Goal: Information Seeking & Learning: Compare options

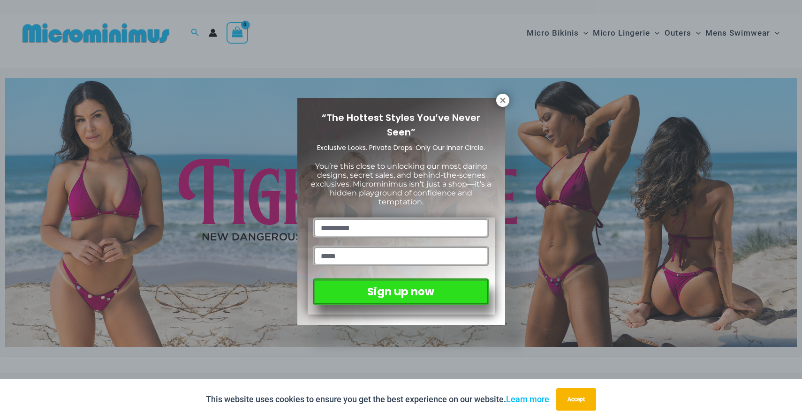
click at [109, 175] on div "“The Hottest Styles You’ve Never Seen” Exclusive Looks. Private Drops. Only Our…" at bounding box center [401, 210] width 802 height 420
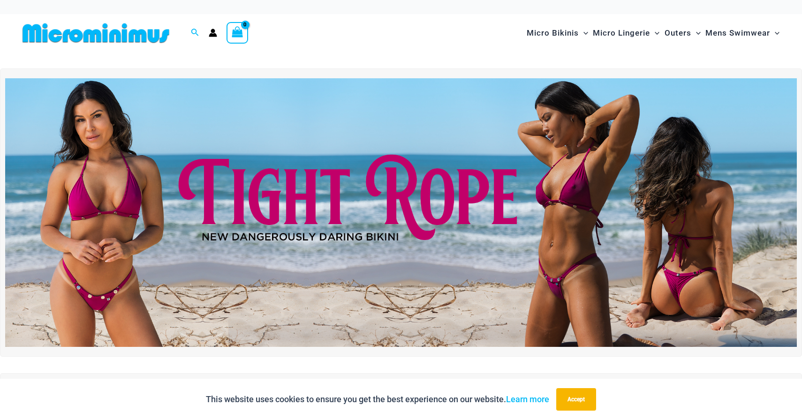
click at [109, 175] on img at bounding box center [401, 212] width 792 height 269
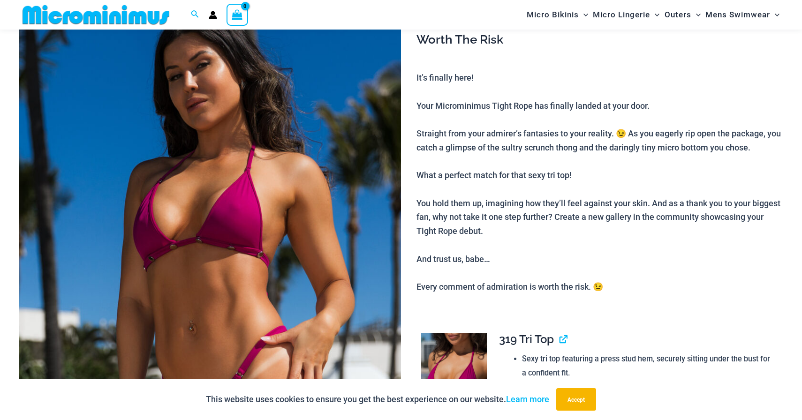
scroll to position [105, 0]
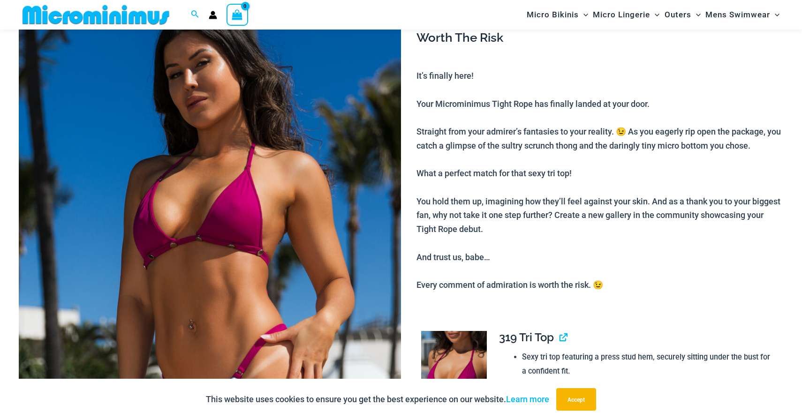
click at [185, 209] on img at bounding box center [210, 267] width 382 height 574
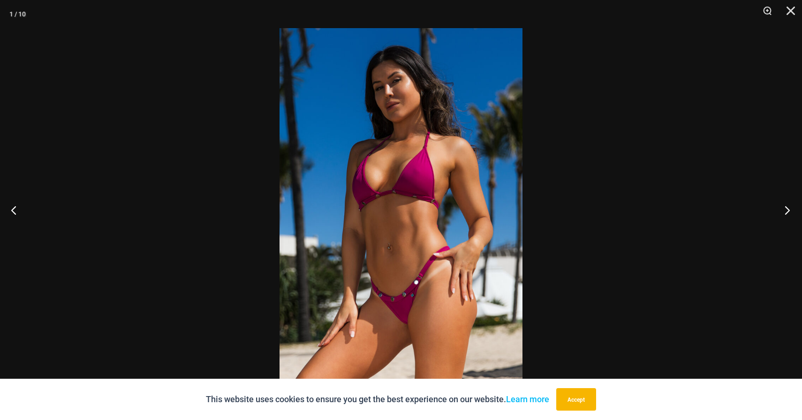
click at [784, 204] on button "Next" at bounding box center [784, 210] width 35 height 47
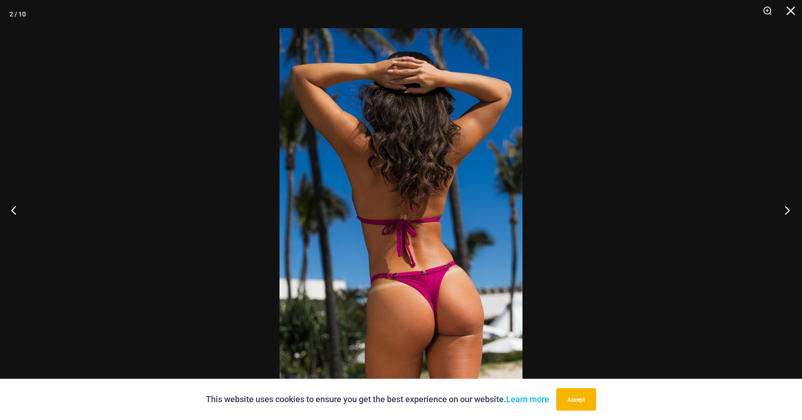
click at [784, 204] on button "Next" at bounding box center [784, 210] width 35 height 47
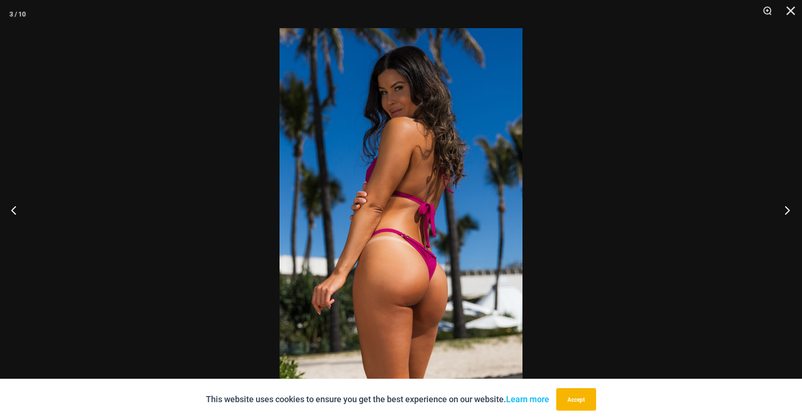
click at [784, 204] on button "Next" at bounding box center [784, 210] width 35 height 47
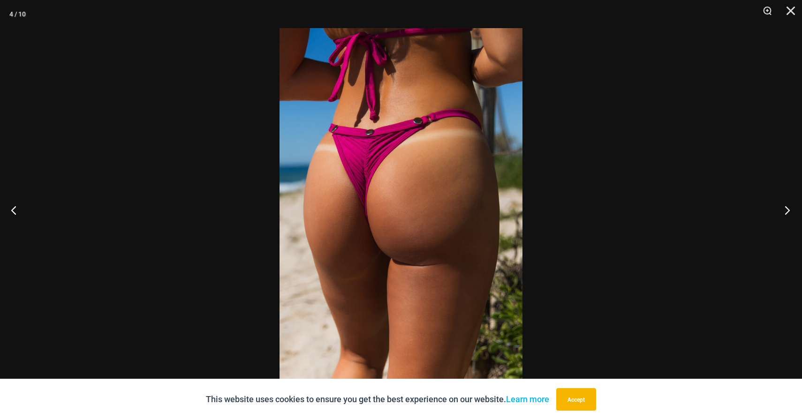
click at [784, 204] on button "Next" at bounding box center [784, 210] width 35 height 47
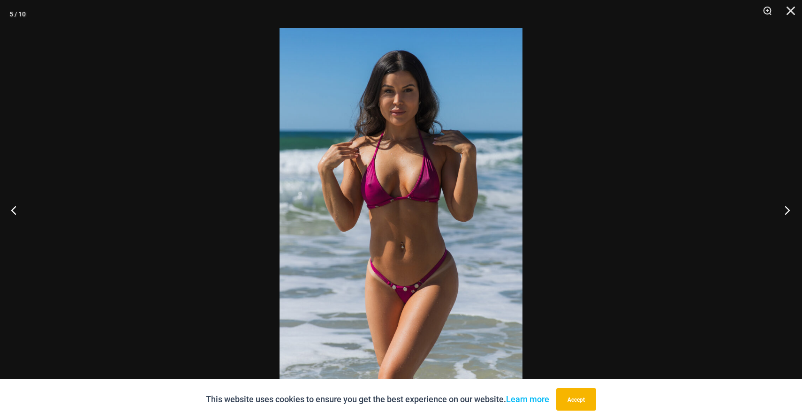
click at [784, 204] on button "Next" at bounding box center [784, 210] width 35 height 47
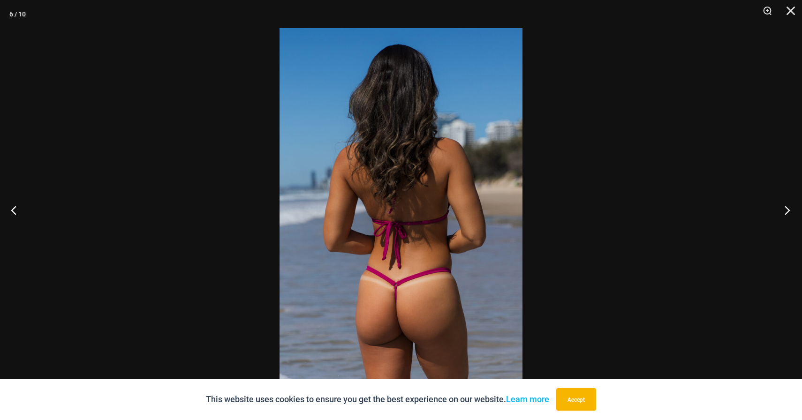
click at [784, 204] on button "Next" at bounding box center [784, 210] width 35 height 47
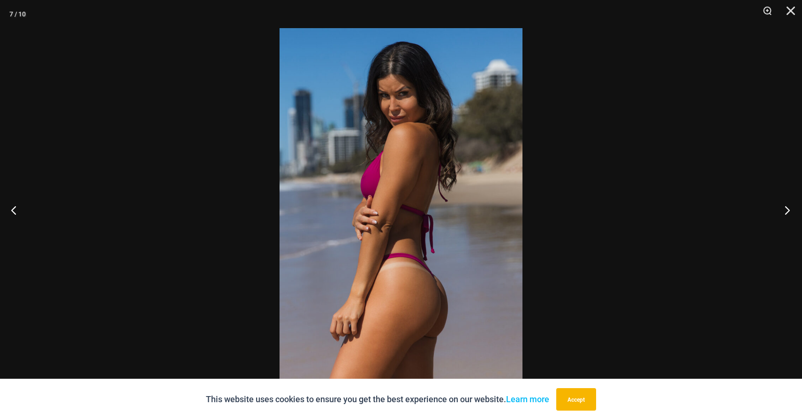
click at [784, 204] on button "Next" at bounding box center [784, 210] width 35 height 47
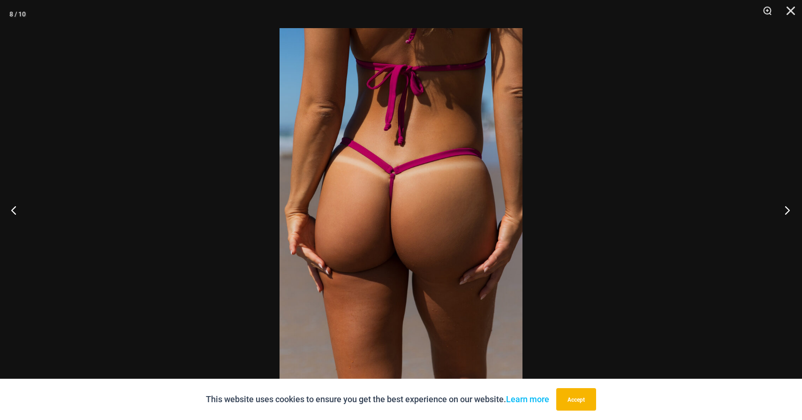
click at [784, 204] on button "Next" at bounding box center [784, 210] width 35 height 47
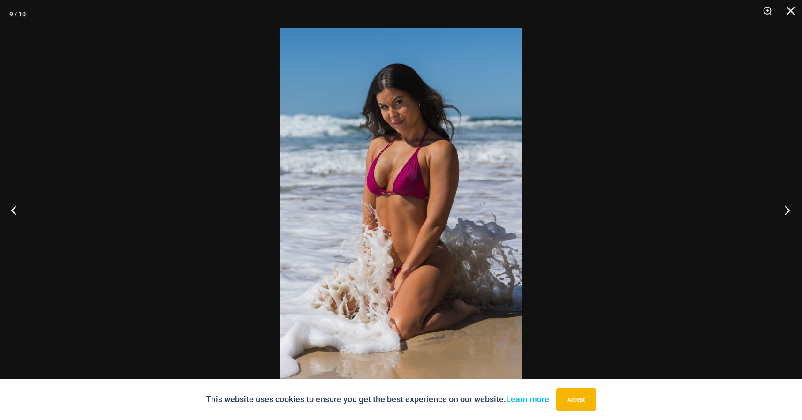
click at [784, 204] on button "Next" at bounding box center [784, 210] width 35 height 47
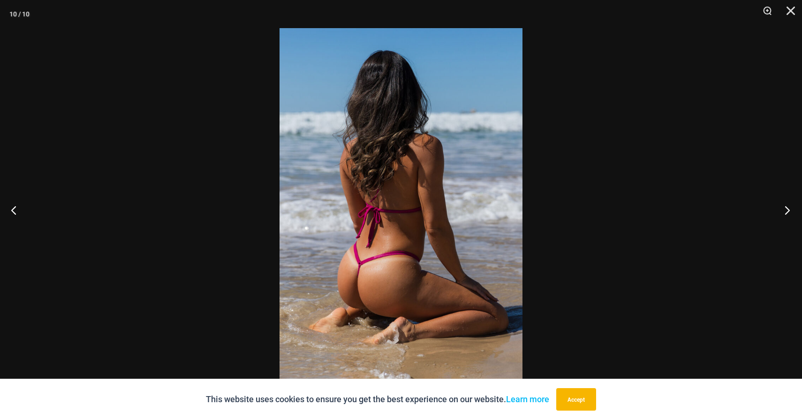
click at [784, 204] on button "Next" at bounding box center [784, 210] width 35 height 47
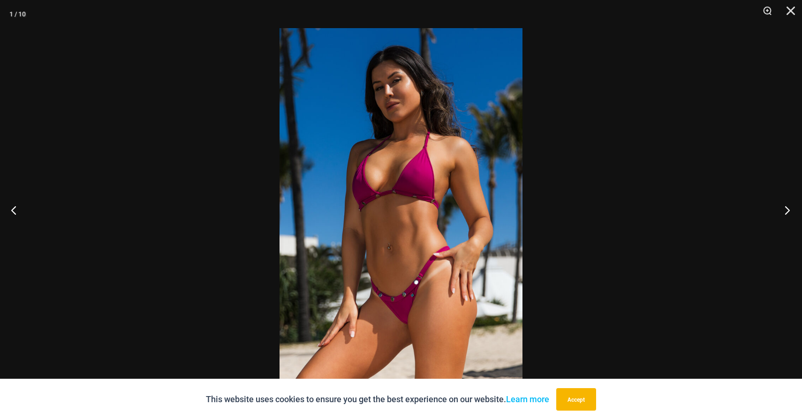
click at [784, 204] on button "Next" at bounding box center [784, 210] width 35 height 47
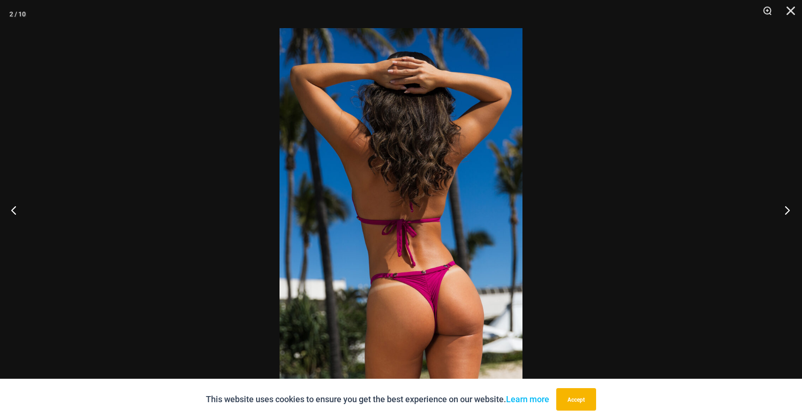
click at [784, 204] on button "Next" at bounding box center [784, 210] width 35 height 47
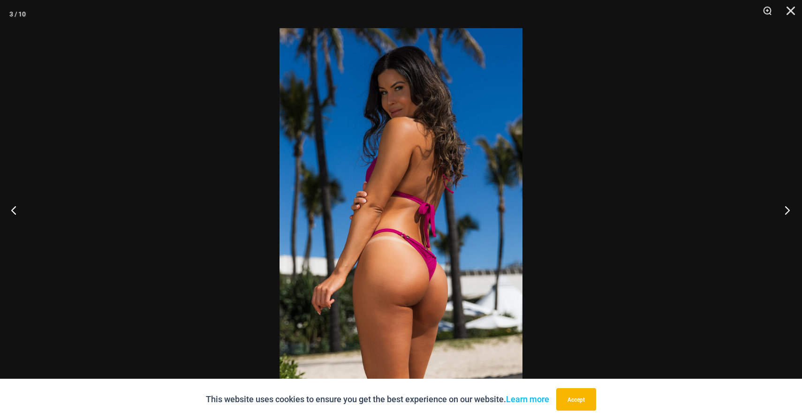
click at [784, 204] on button "Next" at bounding box center [784, 210] width 35 height 47
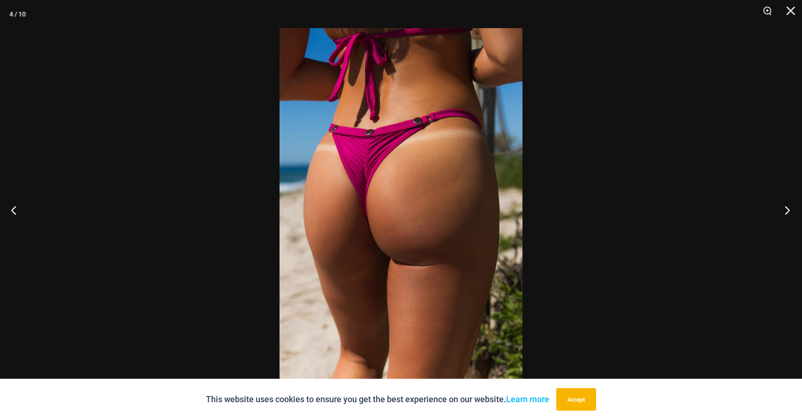
click at [784, 204] on button "Next" at bounding box center [784, 210] width 35 height 47
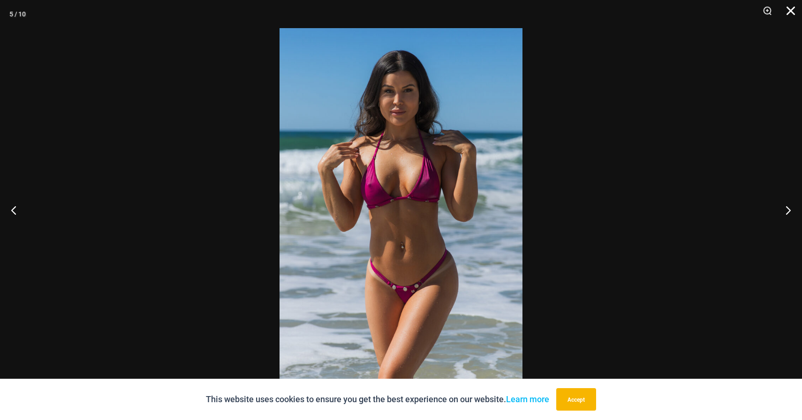
click at [782, 15] on button "Close" at bounding box center [787, 14] width 23 height 28
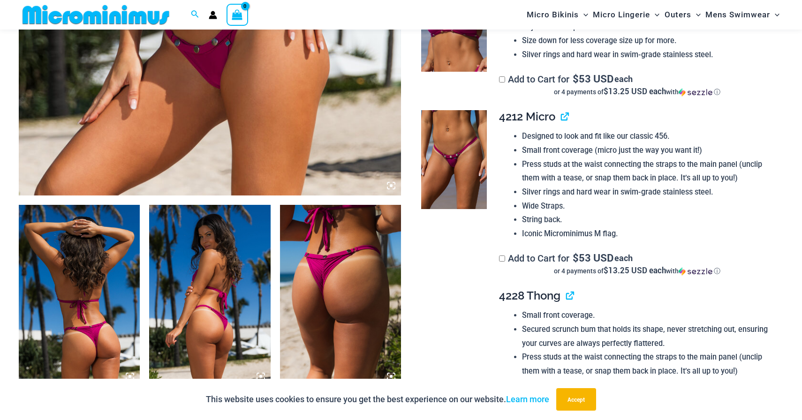
scroll to position [468, 0]
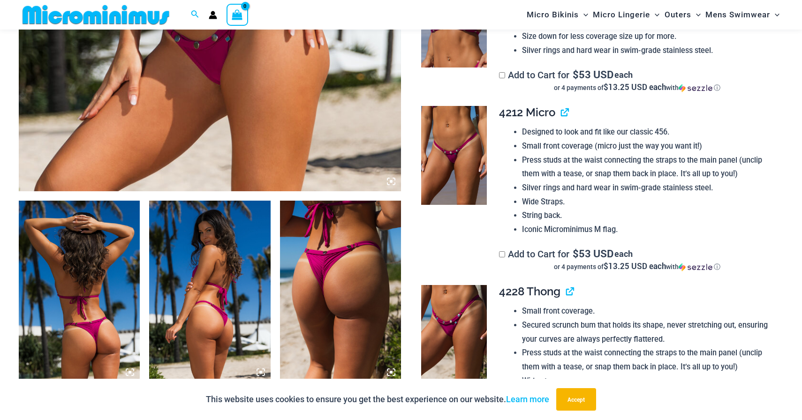
click at [472, 164] on img at bounding box center [454, 155] width 66 height 98
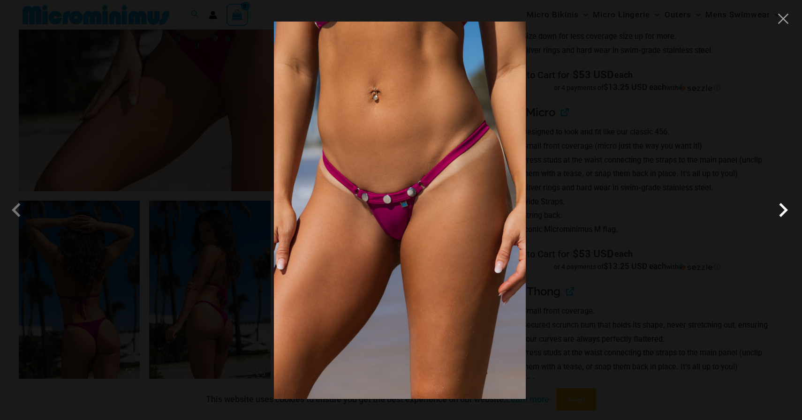
click at [779, 214] on span at bounding box center [783, 210] width 28 height 28
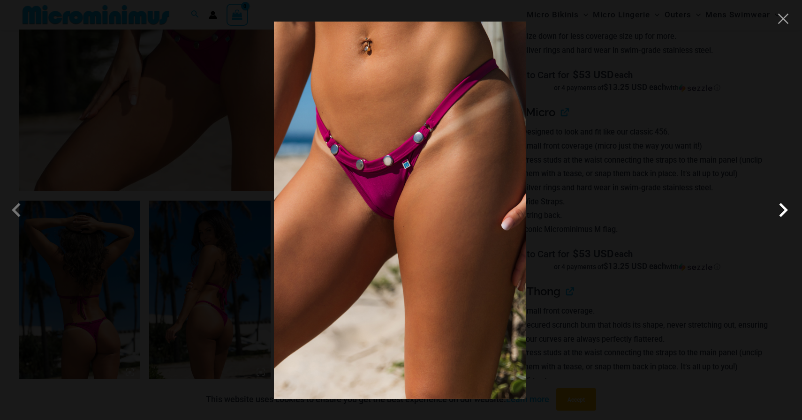
click at [779, 214] on span at bounding box center [783, 210] width 28 height 28
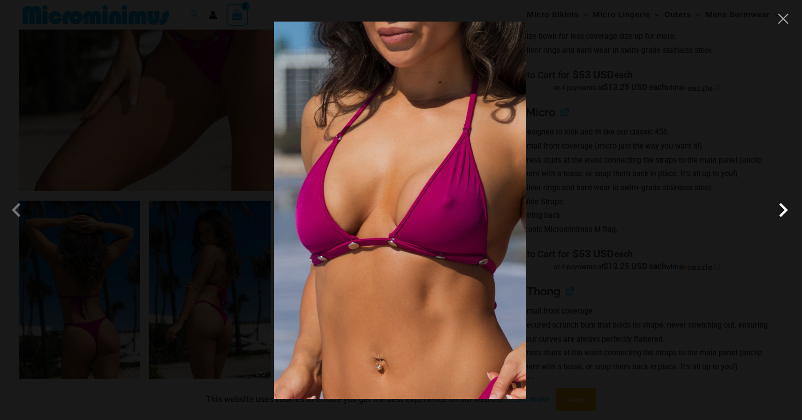
click at [779, 214] on span at bounding box center [783, 210] width 28 height 28
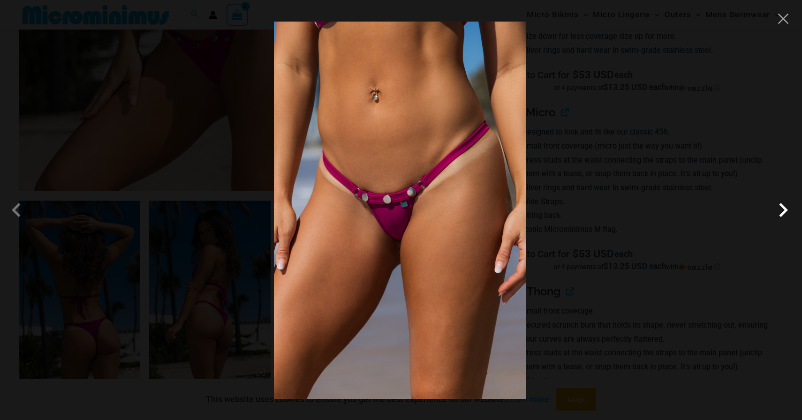
click at [779, 214] on span at bounding box center [783, 210] width 28 height 28
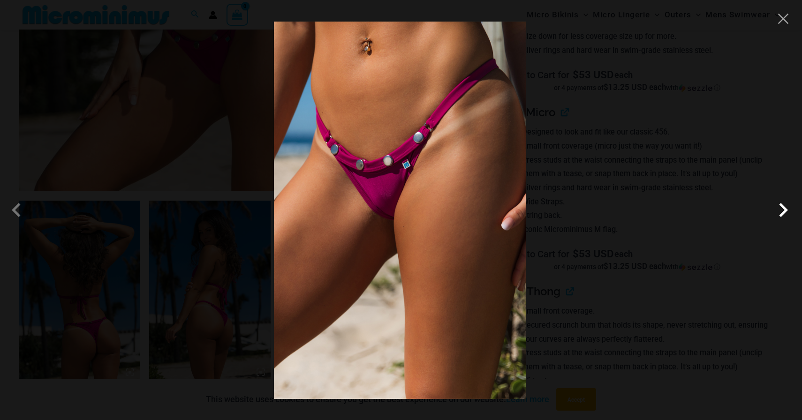
click at [779, 214] on span at bounding box center [783, 210] width 28 height 28
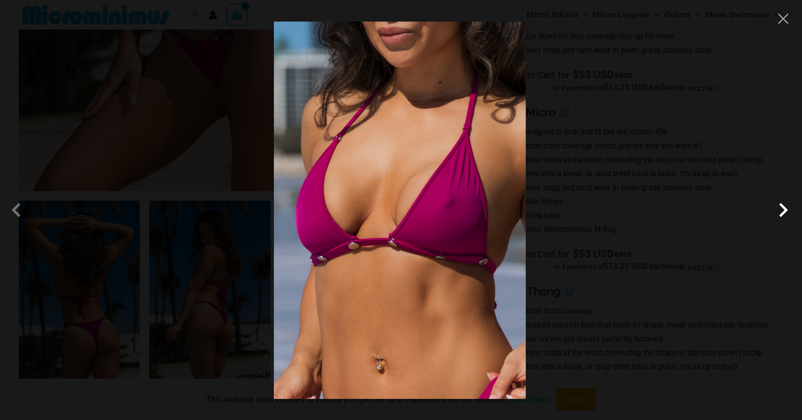
click at [779, 214] on span at bounding box center [783, 210] width 28 height 28
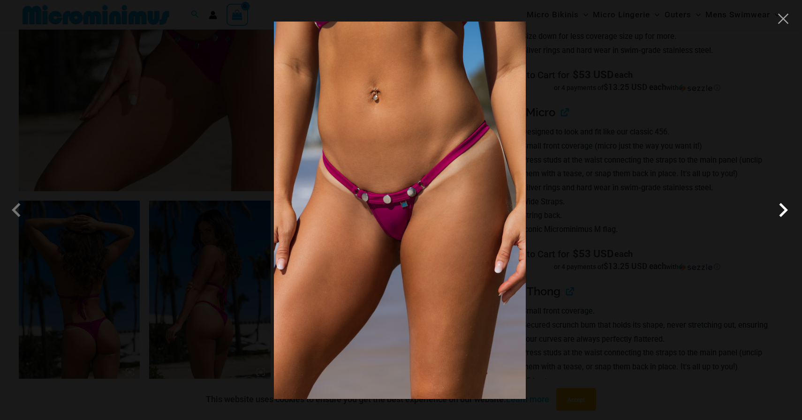
click at [779, 214] on span at bounding box center [783, 210] width 28 height 28
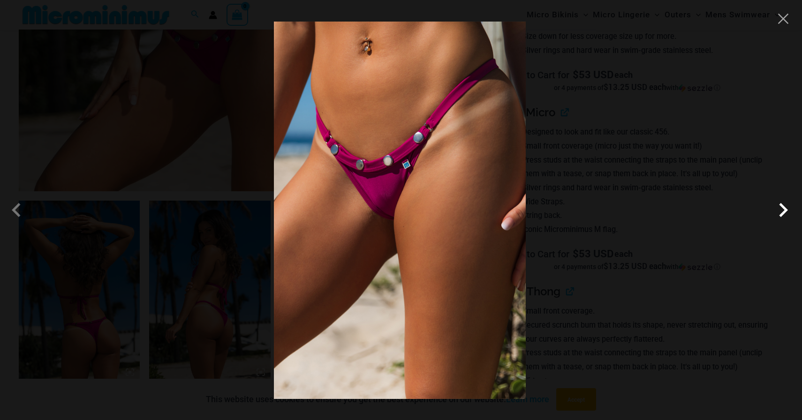
click at [779, 214] on span at bounding box center [783, 210] width 28 height 28
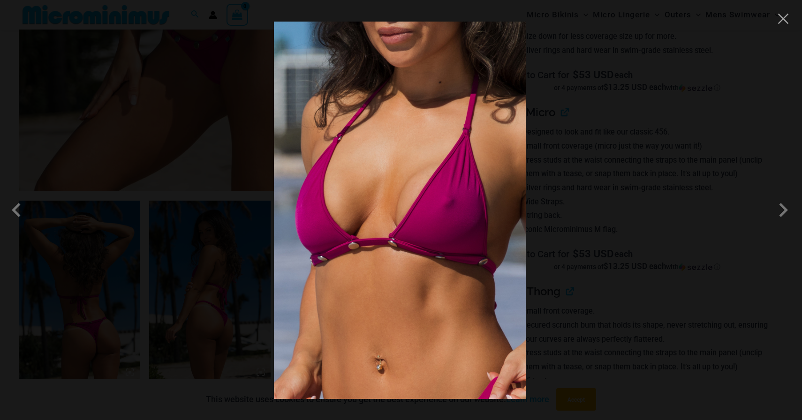
click at [232, 176] on div at bounding box center [401, 210] width 802 height 420
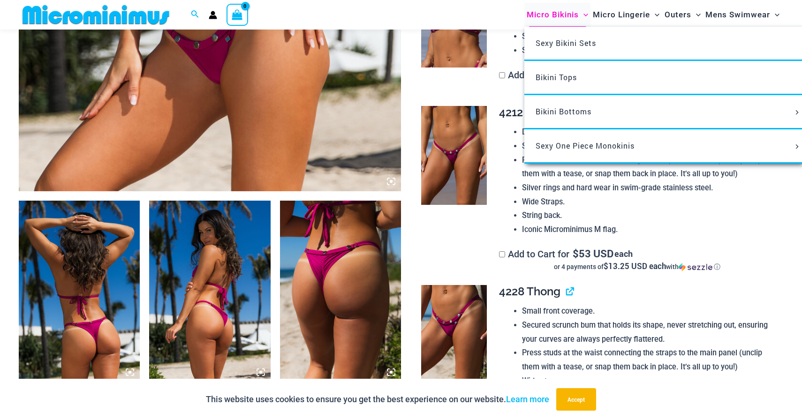
click at [530, 12] on span "Micro Bikinis" at bounding box center [553, 15] width 52 height 24
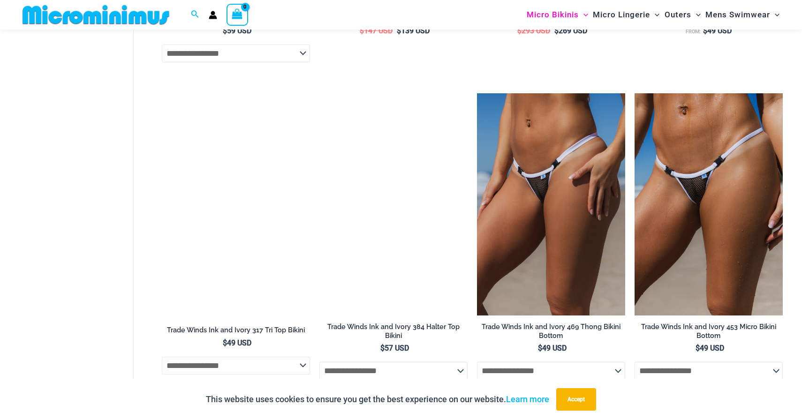
scroll to position [843, 0]
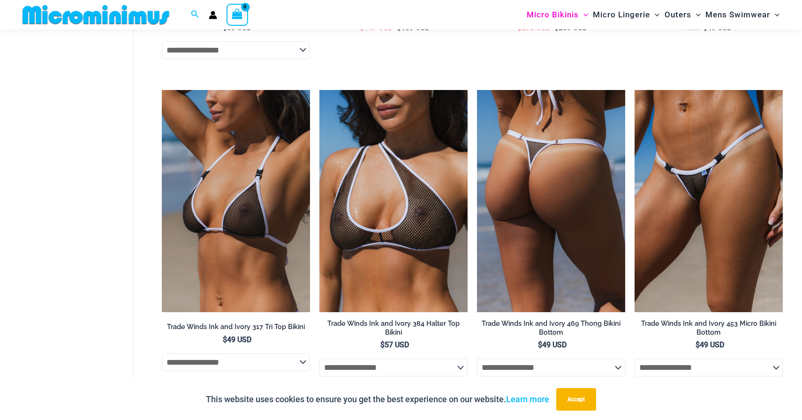
click at [599, 265] on img at bounding box center [551, 201] width 148 height 222
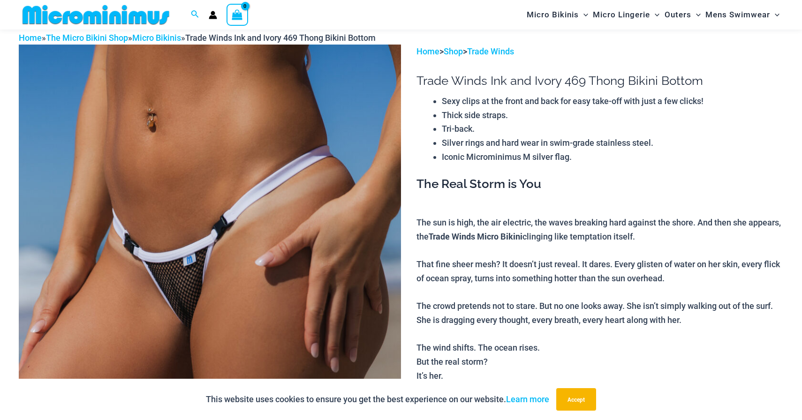
scroll to position [44, 0]
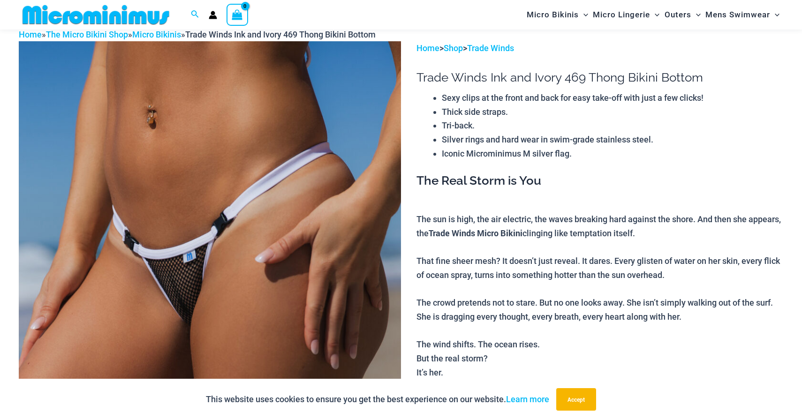
click at [211, 234] on img at bounding box center [210, 328] width 382 height 574
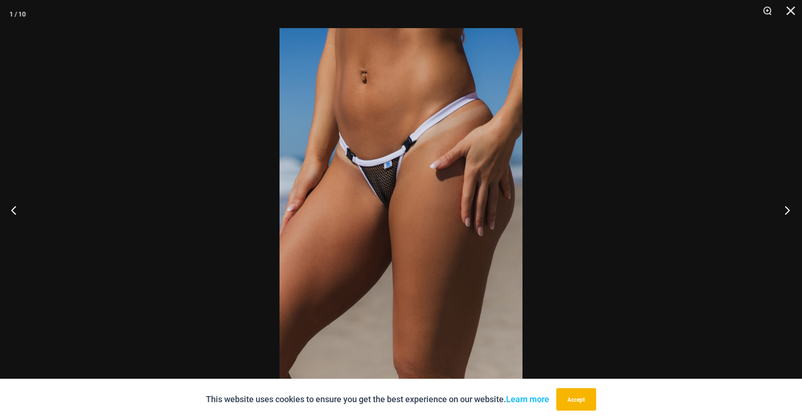
click at [790, 212] on button "Next" at bounding box center [784, 210] width 35 height 47
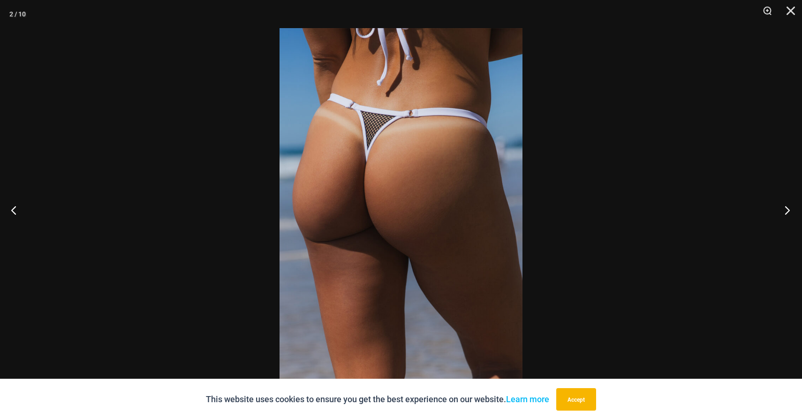
click at [790, 212] on button "Next" at bounding box center [784, 210] width 35 height 47
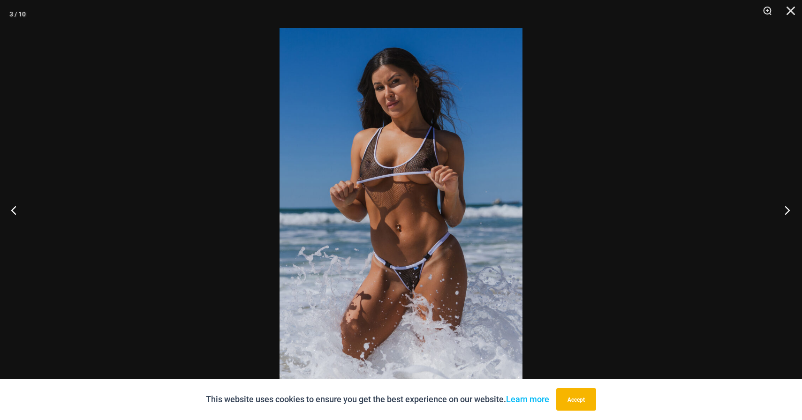
click at [790, 212] on button "Next" at bounding box center [784, 210] width 35 height 47
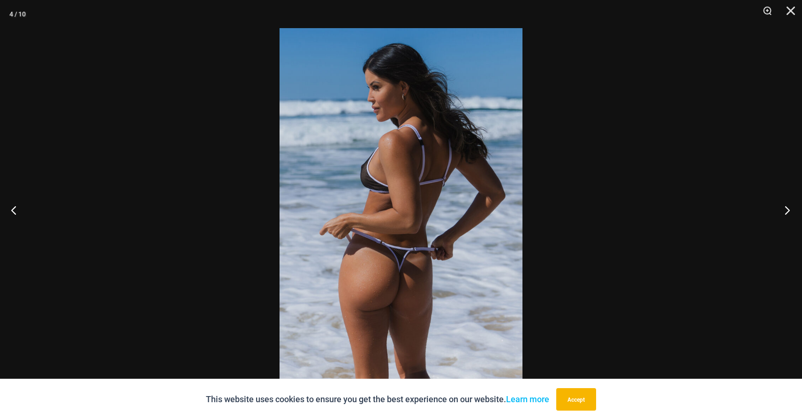
click at [790, 212] on button "Next" at bounding box center [784, 210] width 35 height 47
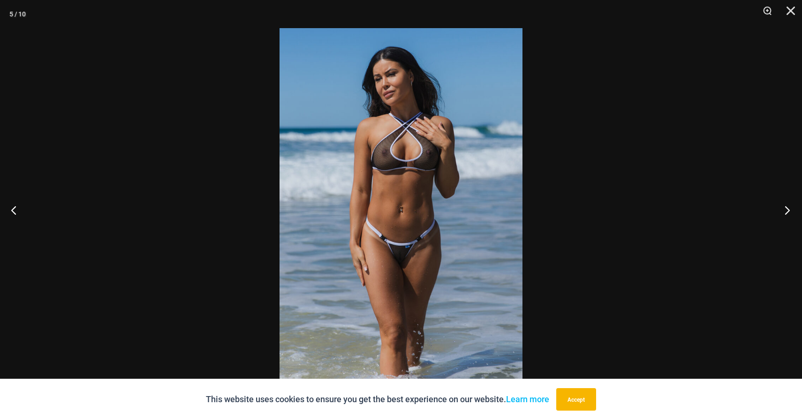
click at [790, 212] on button "Next" at bounding box center [784, 210] width 35 height 47
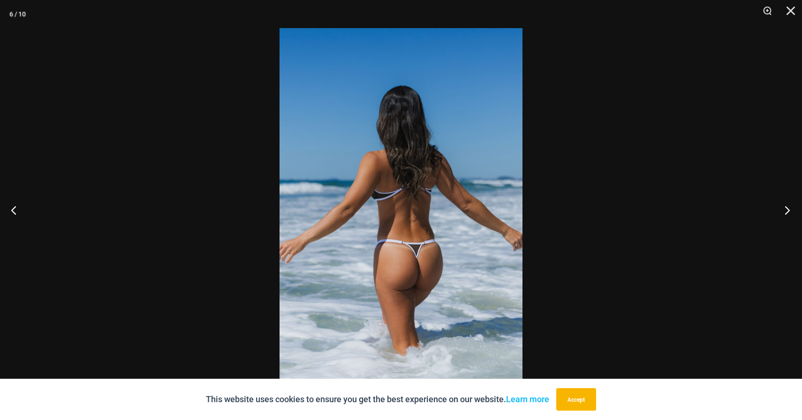
click at [790, 212] on button "Next" at bounding box center [784, 210] width 35 height 47
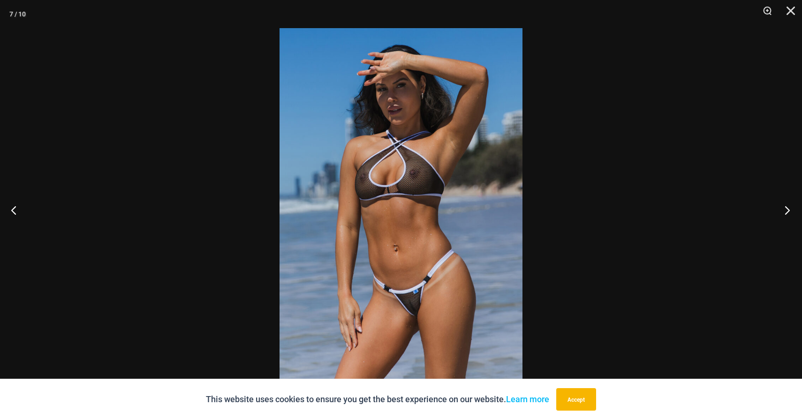
click at [790, 212] on button "Next" at bounding box center [784, 210] width 35 height 47
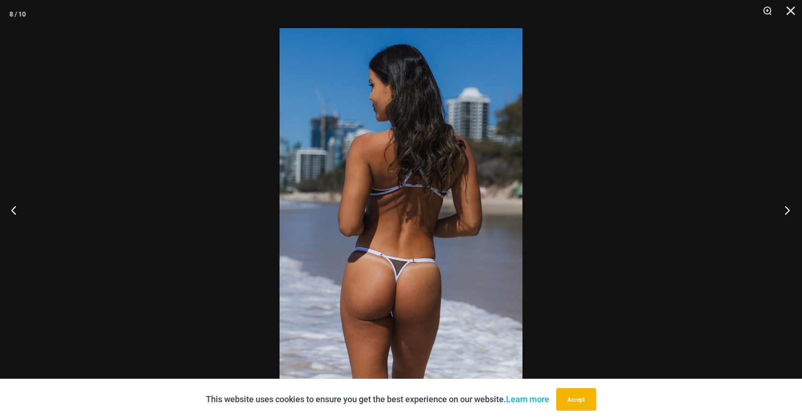
click at [790, 212] on button "Next" at bounding box center [784, 210] width 35 height 47
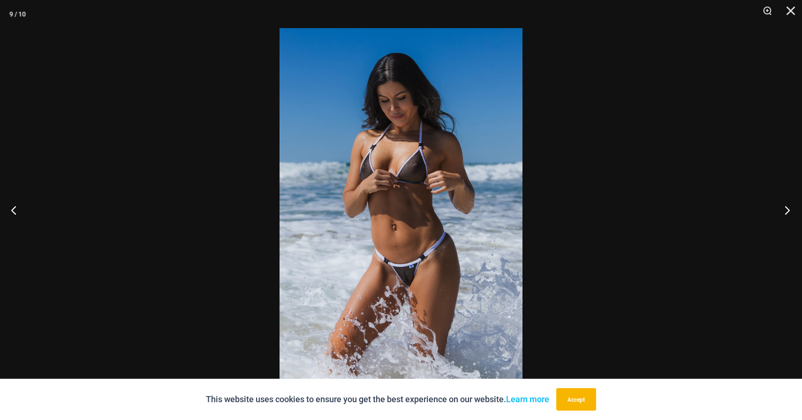
click at [790, 212] on button "Next" at bounding box center [784, 210] width 35 height 47
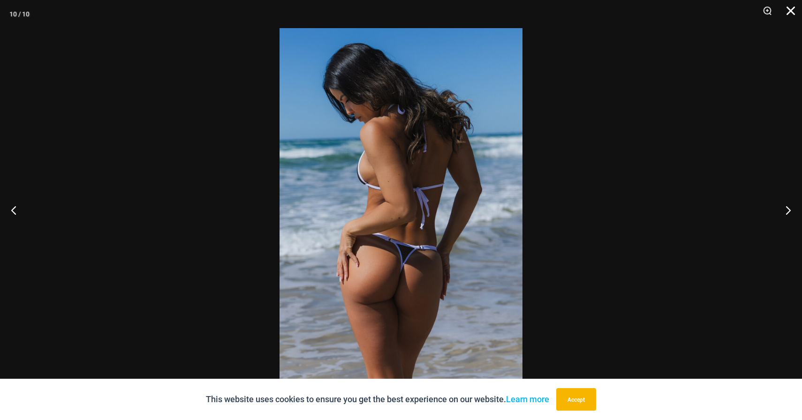
click at [792, 6] on button "Close" at bounding box center [787, 14] width 23 height 28
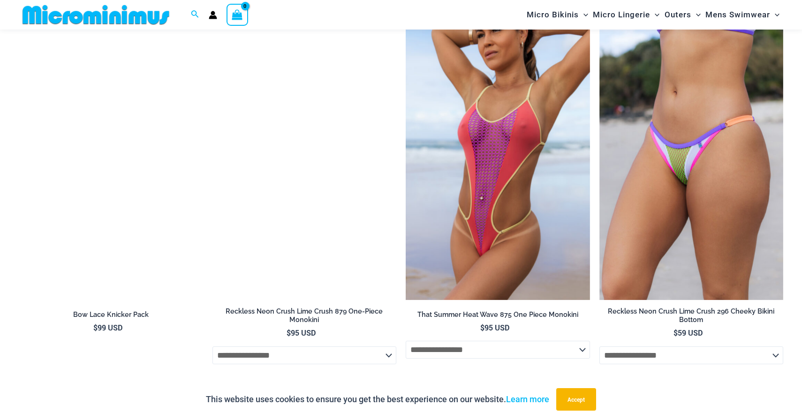
scroll to position [2724, 0]
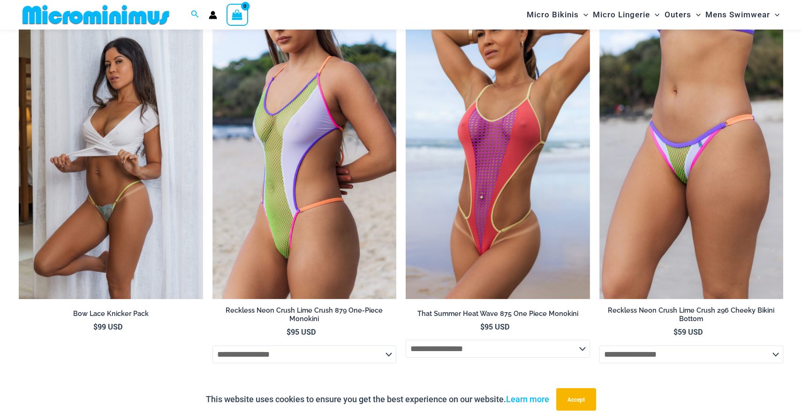
click at [189, 265] on img at bounding box center [111, 161] width 184 height 276
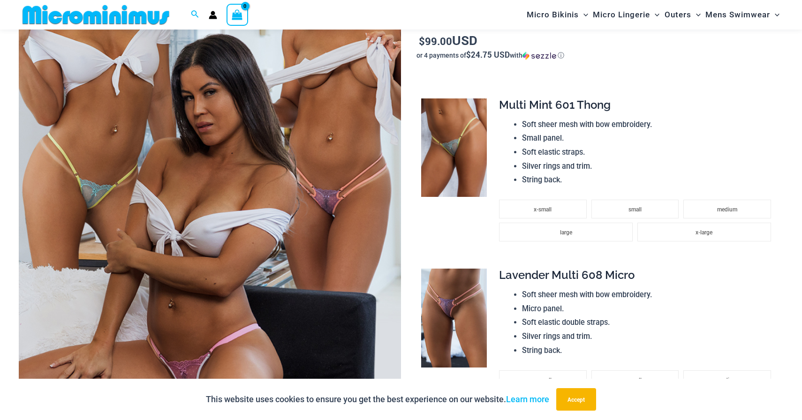
scroll to position [226, 0]
click at [189, 263] on img at bounding box center [210, 147] width 382 height 574
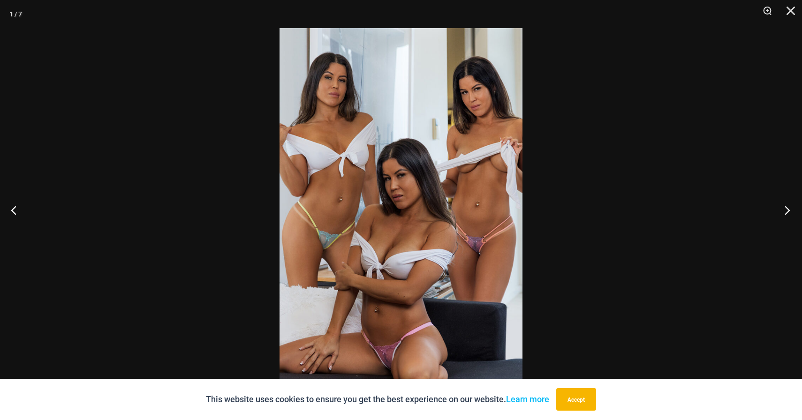
click at [789, 205] on button "Next" at bounding box center [784, 210] width 35 height 47
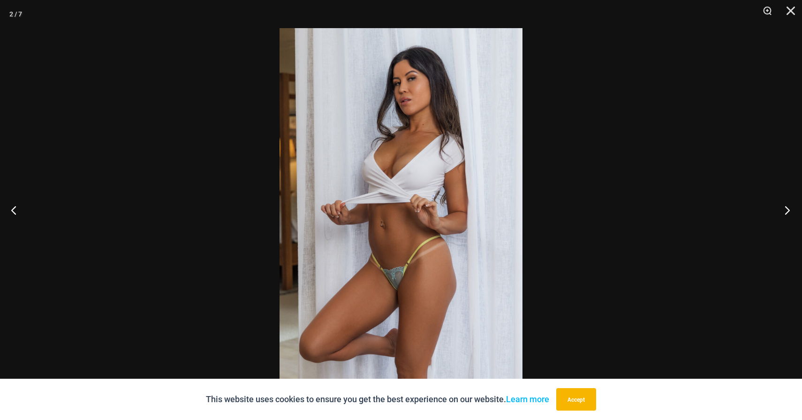
click at [789, 205] on button "Next" at bounding box center [784, 210] width 35 height 47
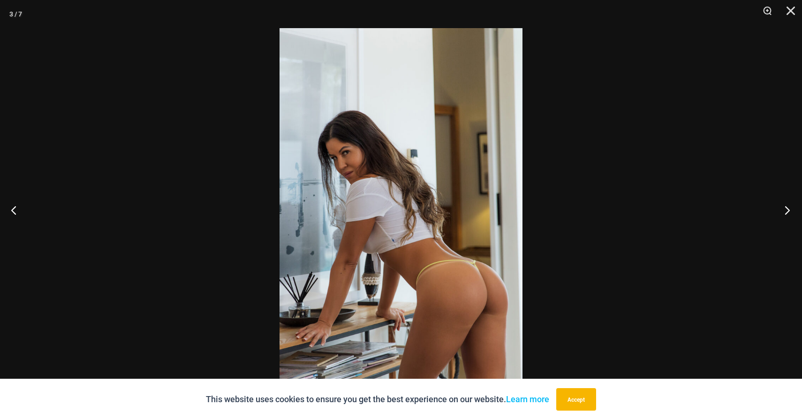
click at [789, 205] on button "Next" at bounding box center [784, 210] width 35 height 47
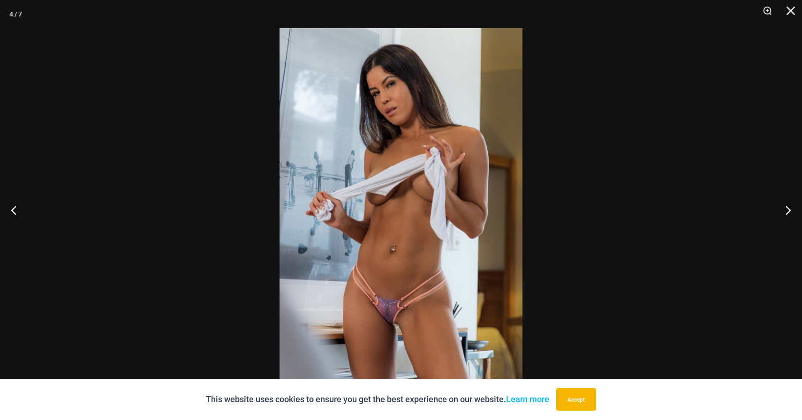
click at [436, 206] on img at bounding box center [401, 210] width 243 height 364
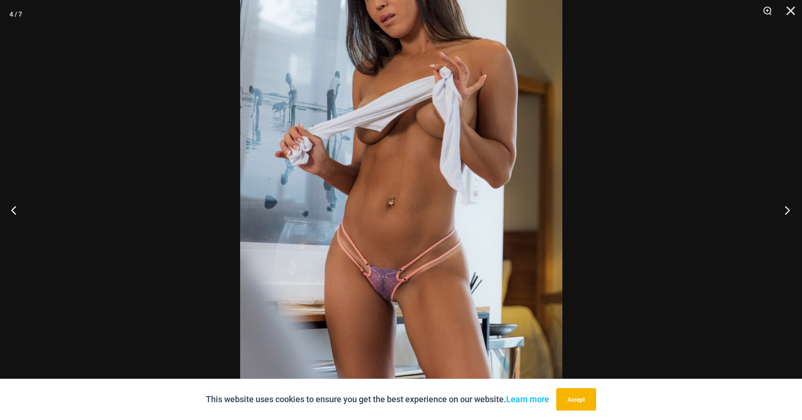
click at [788, 202] on button "Next" at bounding box center [784, 210] width 35 height 47
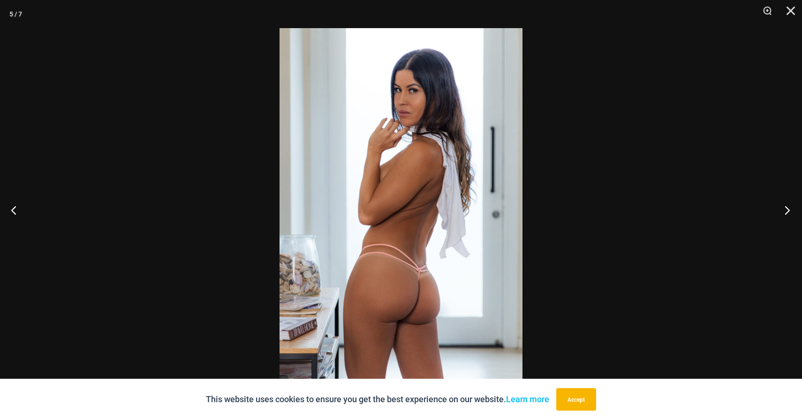
click at [788, 202] on button "Next" at bounding box center [784, 210] width 35 height 47
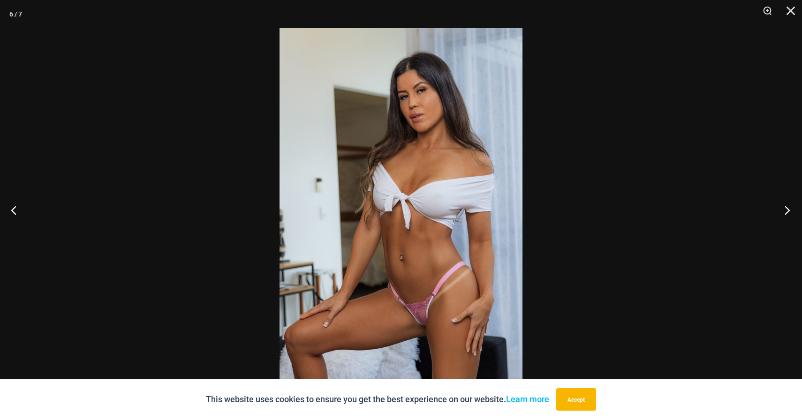
click at [788, 202] on button "Next" at bounding box center [784, 210] width 35 height 47
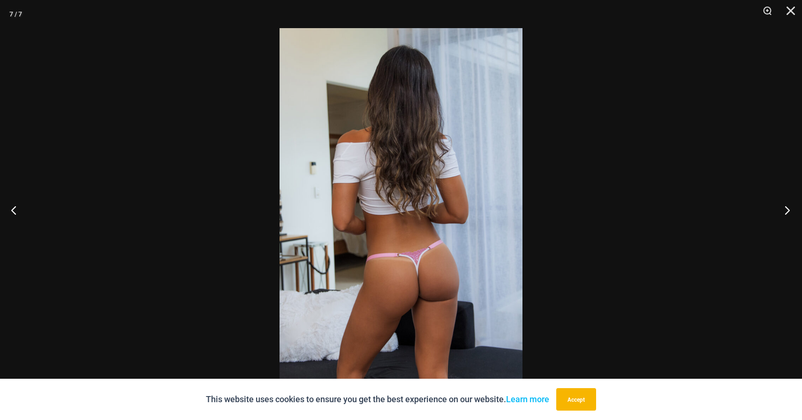
click at [788, 202] on button "Next" at bounding box center [784, 210] width 35 height 47
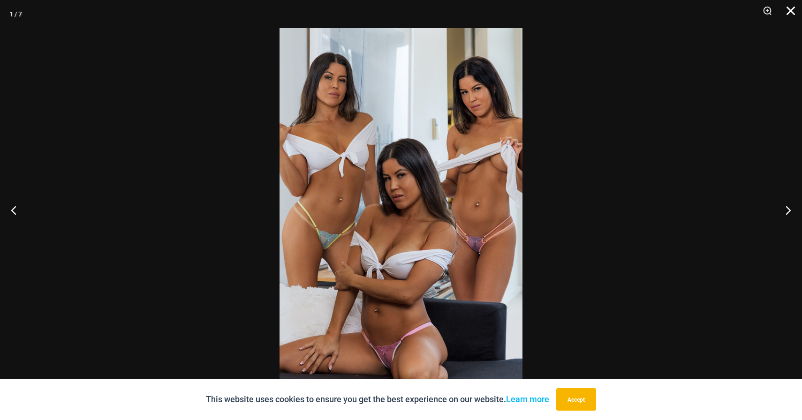
click at [786, 10] on button "Close" at bounding box center [787, 14] width 23 height 28
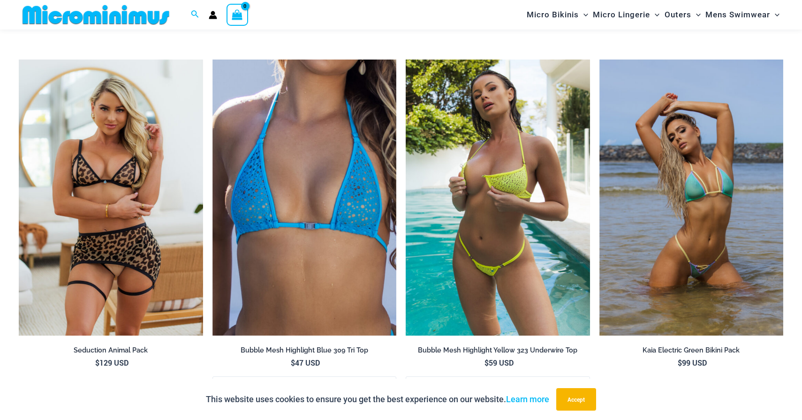
scroll to position [1958, 0]
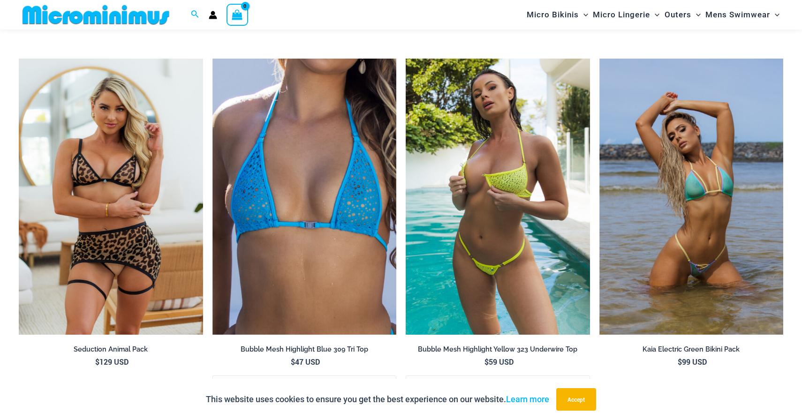
click at [529, 181] on img at bounding box center [498, 197] width 184 height 276
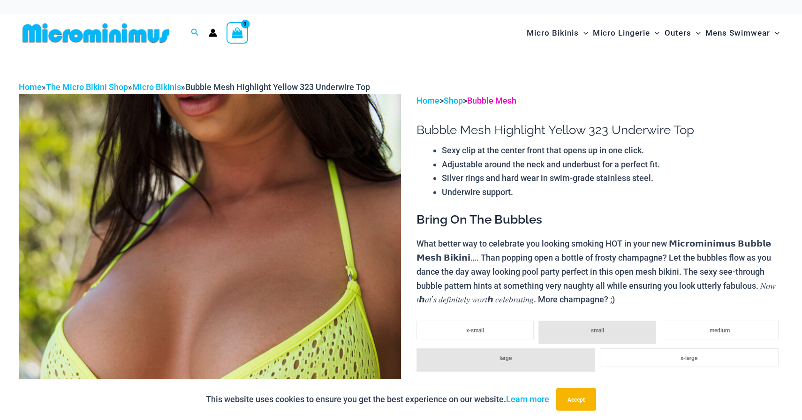
click at [496, 99] on link "Bubble Mesh" at bounding box center [491, 101] width 49 height 10
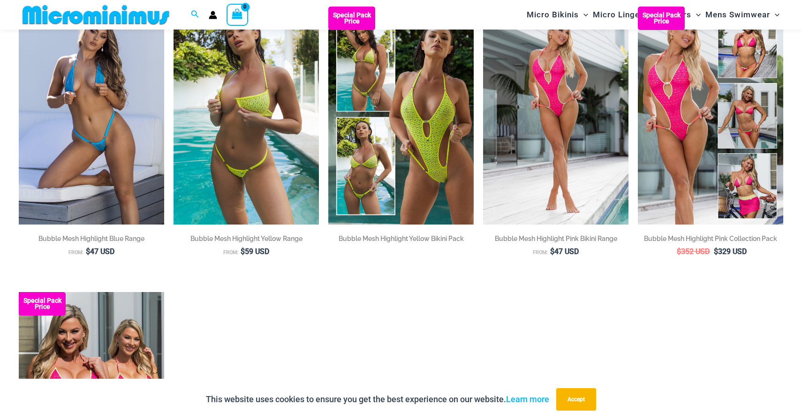
scroll to position [89, 0]
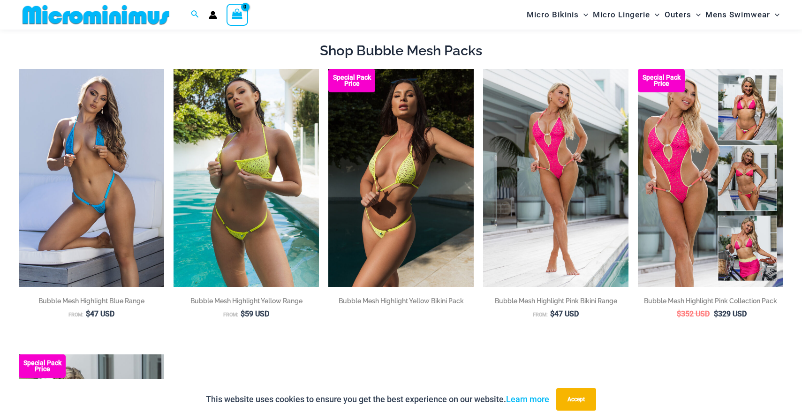
click at [374, 250] on img at bounding box center [400, 178] width 145 height 218
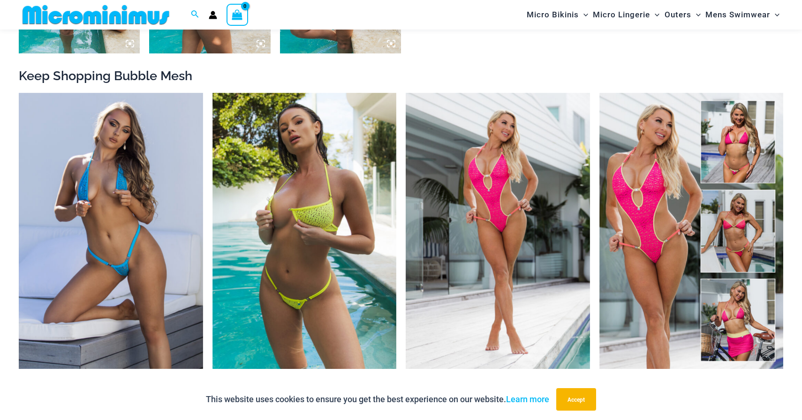
scroll to position [991, 0]
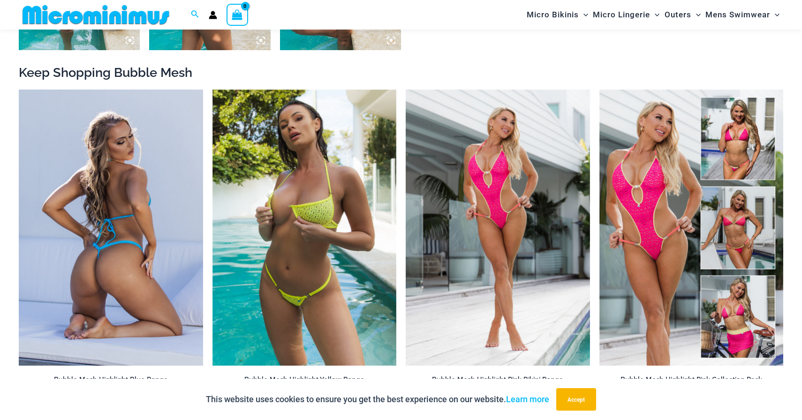
click at [192, 261] on img at bounding box center [111, 228] width 184 height 276
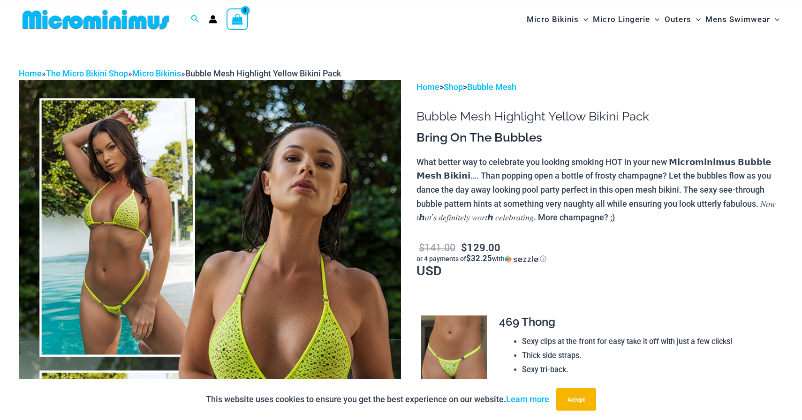
scroll to position [0, 0]
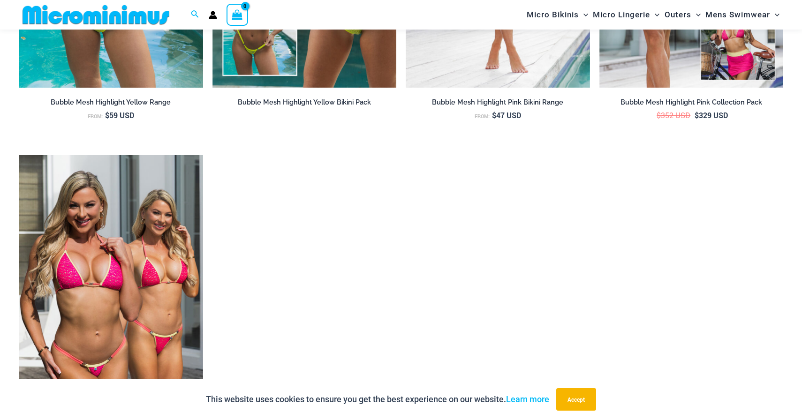
scroll to position [1443, 0]
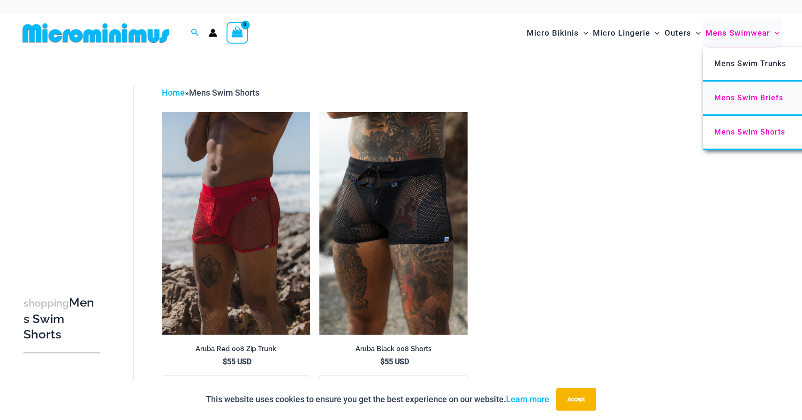
click at [727, 101] on span "Mens Swim Briefs" at bounding box center [748, 97] width 69 height 9
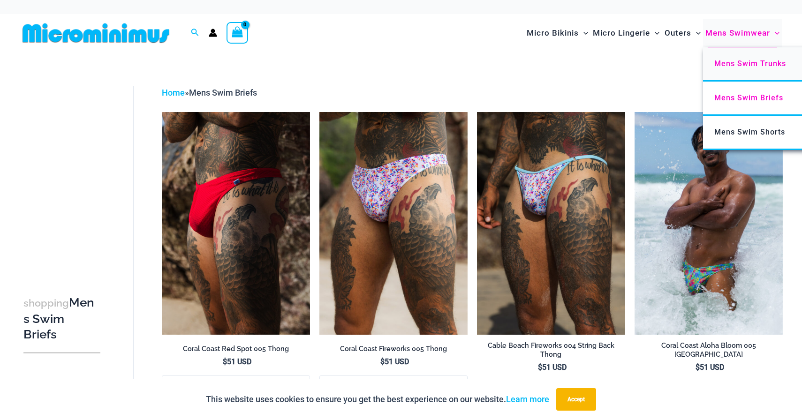
click at [738, 62] on span "Mens Swim Trunks" at bounding box center [750, 63] width 72 height 9
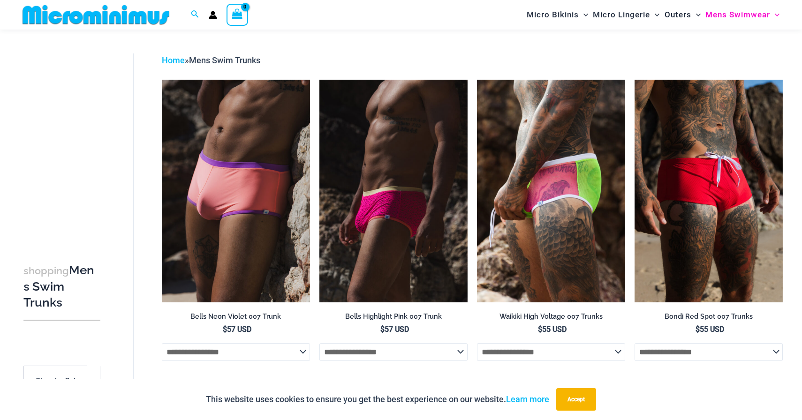
scroll to position [12, 0]
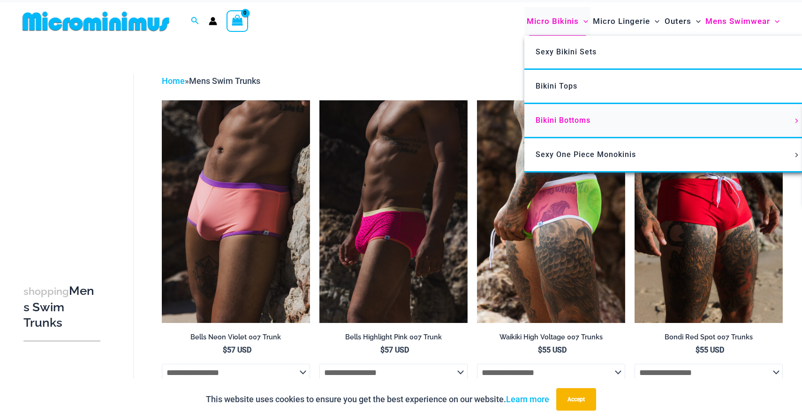
click at [547, 119] on span "Bikini Bottoms" at bounding box center [563, 120] width 55 height 9
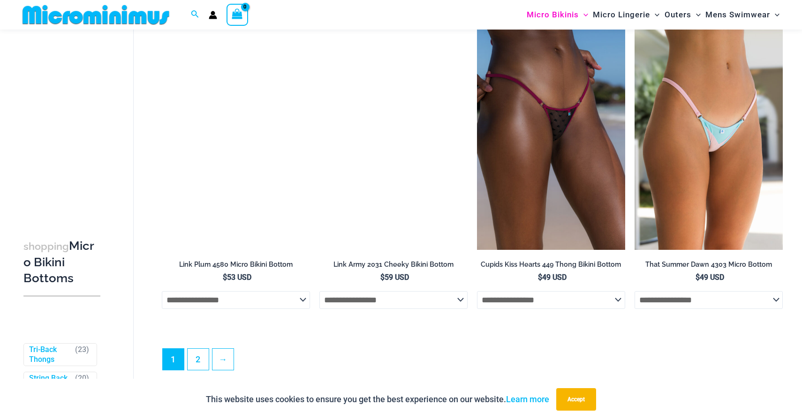
scroll to position [2721, 0]
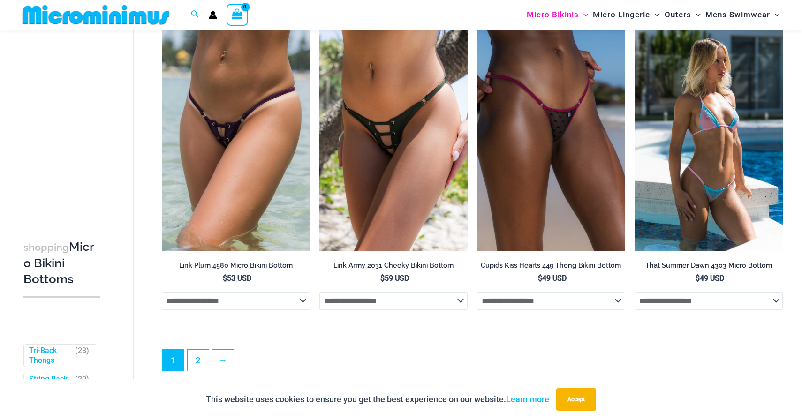
click at [746, 225] on img at bounding box center [709, 140] width 148 height 222
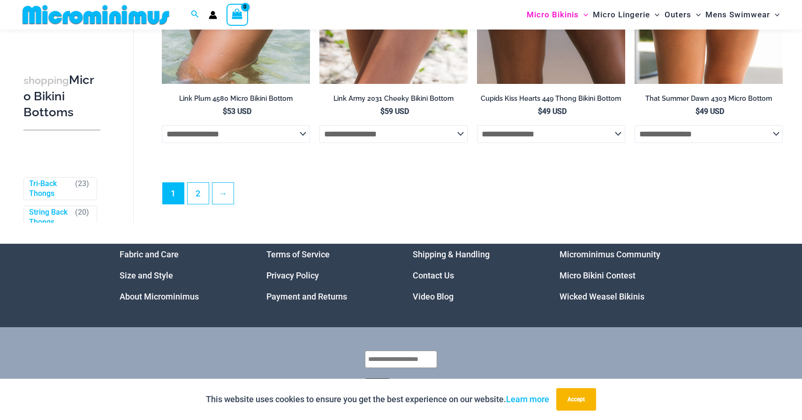
scroll to position [2734, 0]
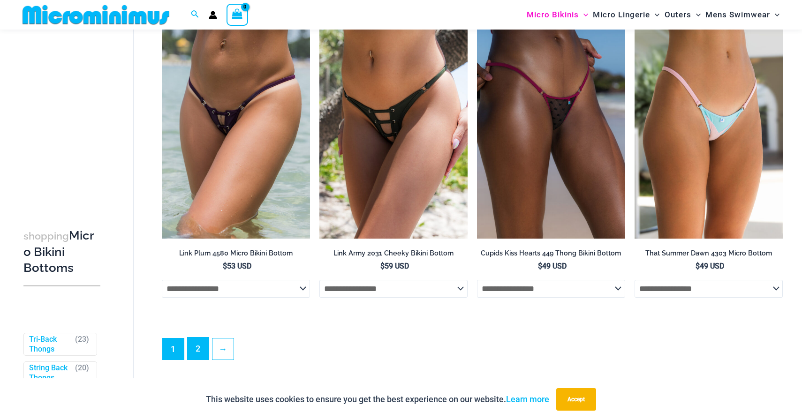
click at [192, 351] on link "2" at bounding box center [198, 349] width 21 height 22
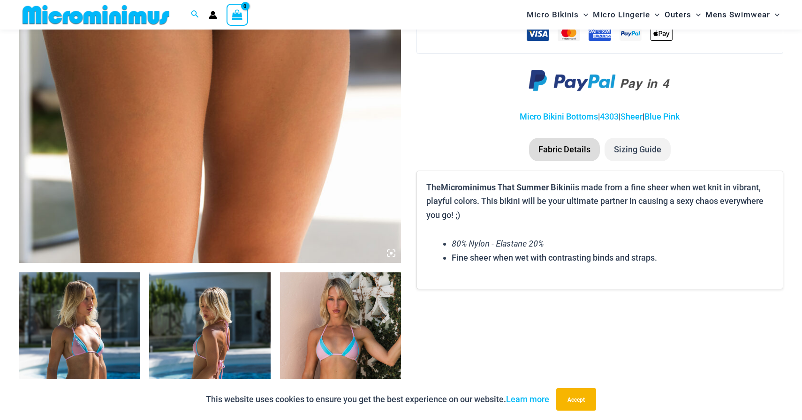
scroll to position [449, 0]
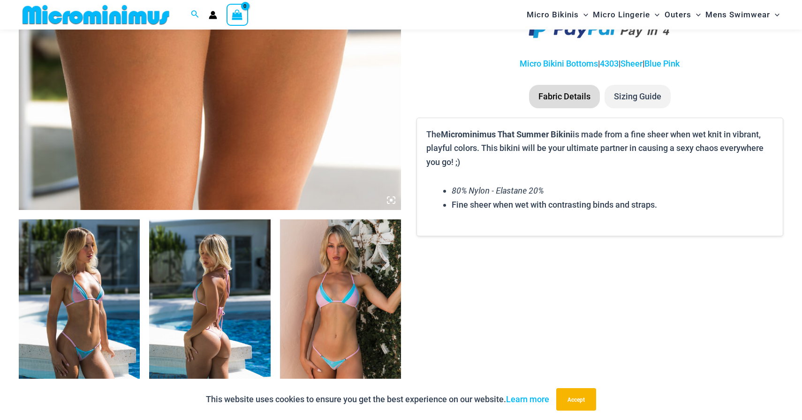
click at [118, 275] on img at bounding box center [79, 311] width 121 height 182
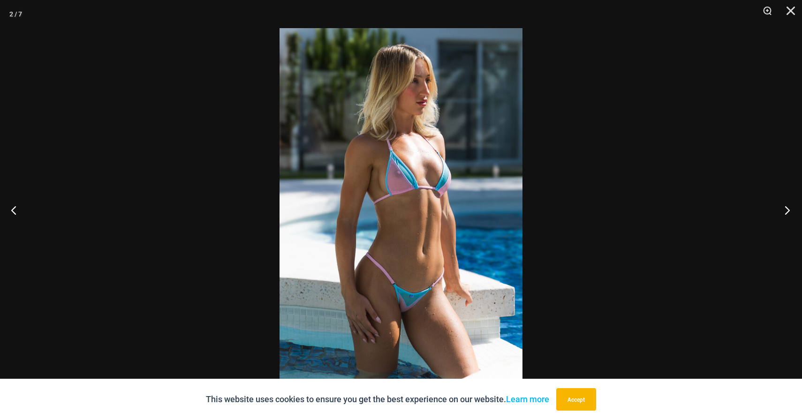
click at [789, 212] on button "Next" at bounding box center [784, 210] width 35 height 47
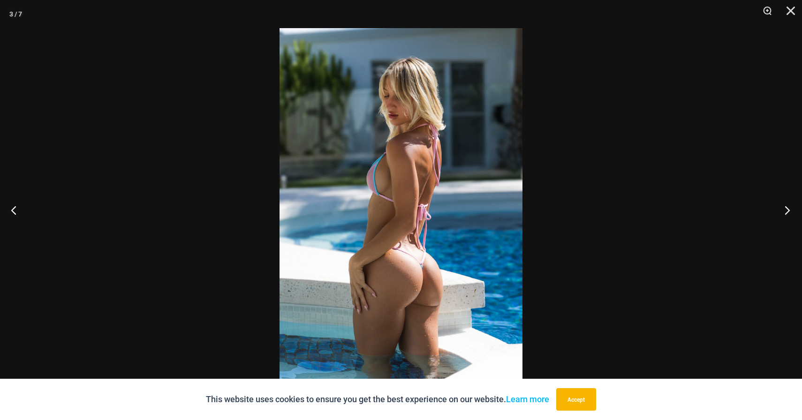
click at [789, 212] on button "Next" at bounding box center [784, 210] width 35 height 47
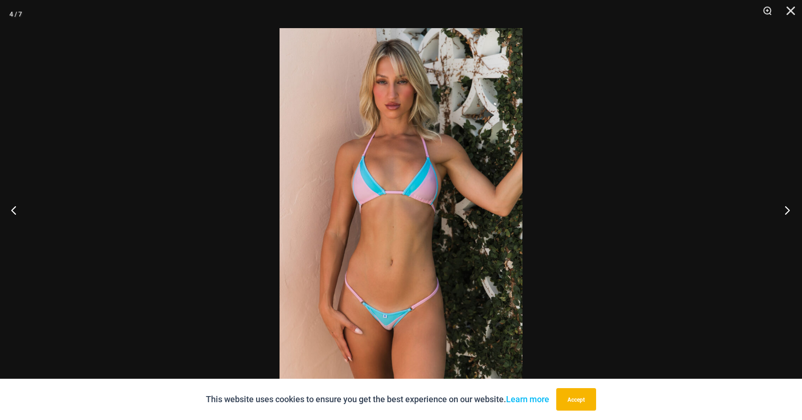
click at [789, 212] on button "Next" at bounding box center [784, 210] width 35 height 47
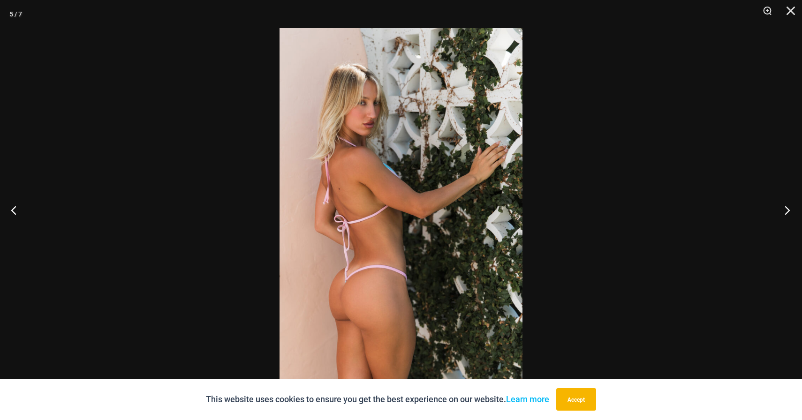
click at [789, 212] on button "Next" at bounding box center [784, 210] width 35 height 47
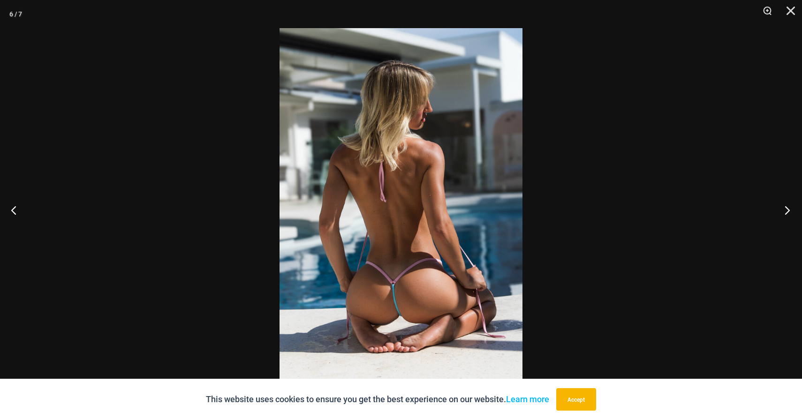
click at [789, 212] on button "Next" at bounding box center [784, 210] width 35 height 47
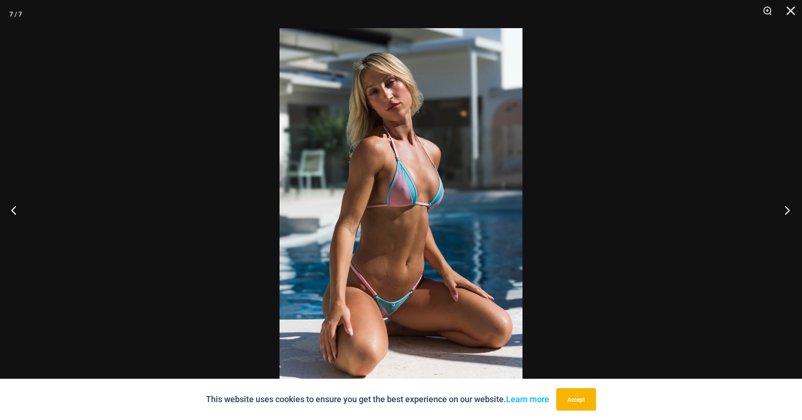
click at [789, 212] on button "Next" at bounding box center [784, 210] width 35 height 47
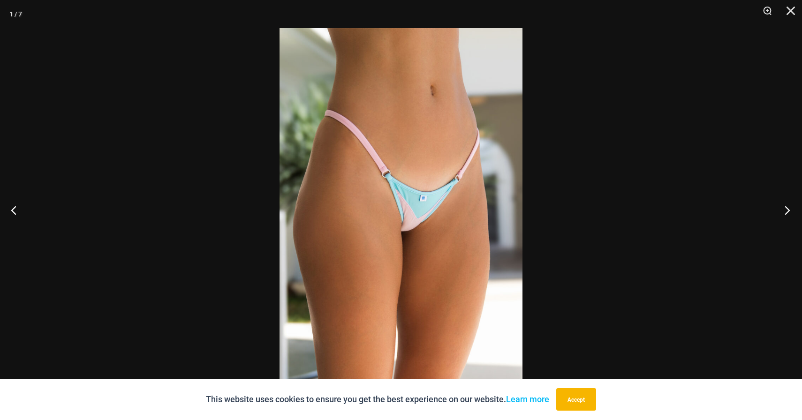
click at [789, 212] on button "Next" at bounding box center [784, 210] width 35 height 47
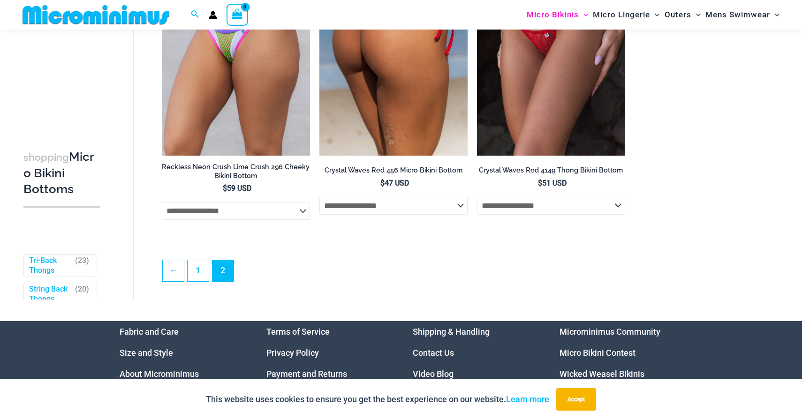
scroll to position [1492, 0]
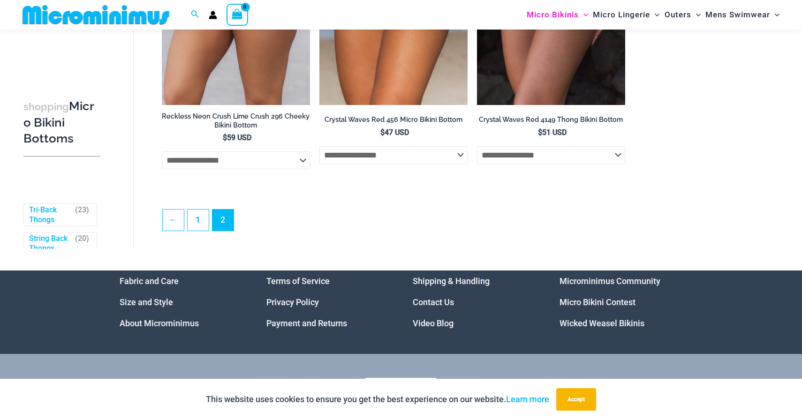
click at [196, 236] on ul "← 1 2" at bounding box center [472, 222] width 621 height 27
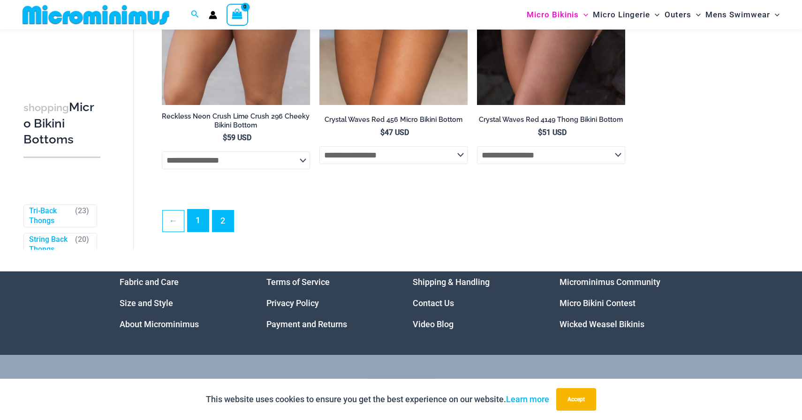
click at [200, 229] on link "1" at bounding box center [198, 221] width 21 height 22
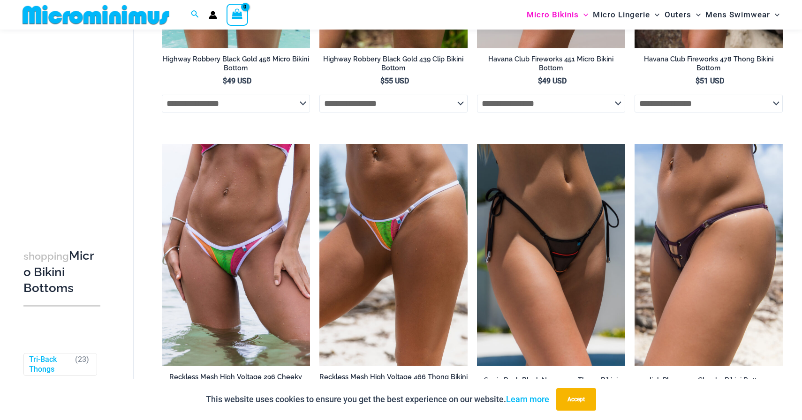
scroll to position [2309, 0]
